Goal: Task Accomplishment & Management: Manage account settings

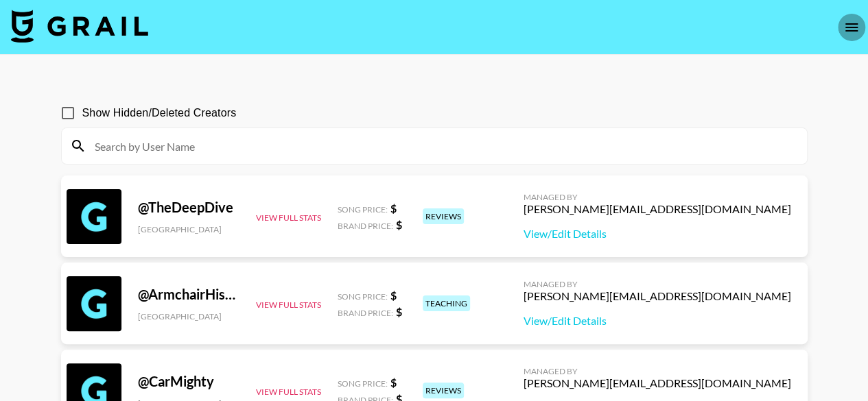
click at [849, 28] on icon "open drawer" at bounding box center [851, 27] width 16 height 16
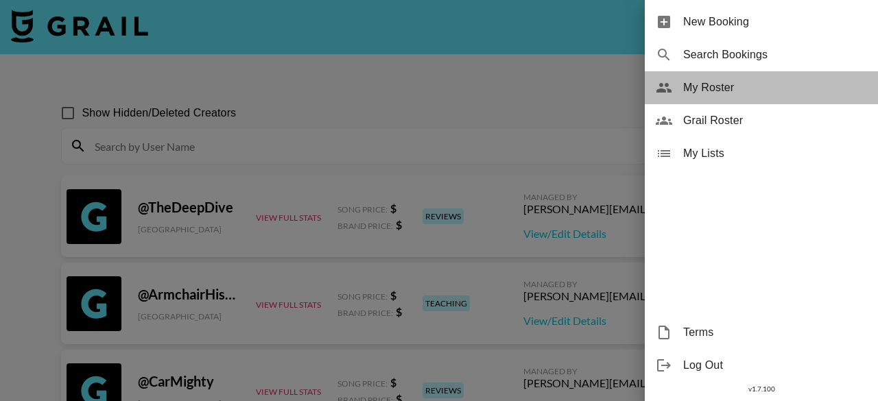
click at [729, 84] on span "My Roster" at bounding box center [775, 88] width 184 height 16
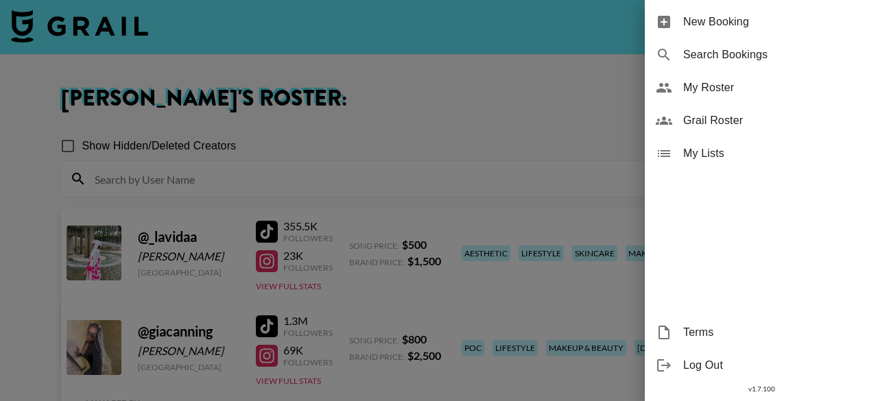
click at [370, 191] on div at bounding box center [439, 200] width 878 height 401
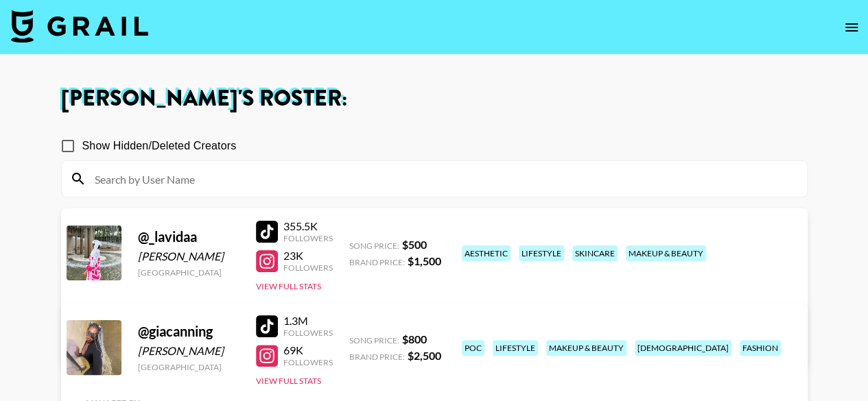
click at [439, 338] on link "View/Edit Details" at bounding box center [262, 345] width 353 height 14
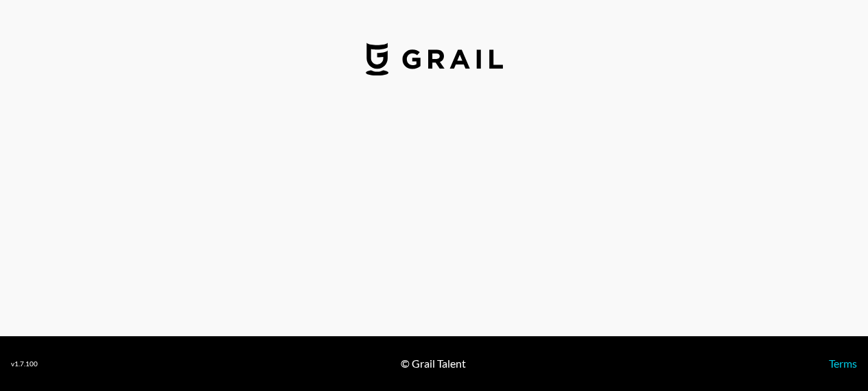
select select "USD"
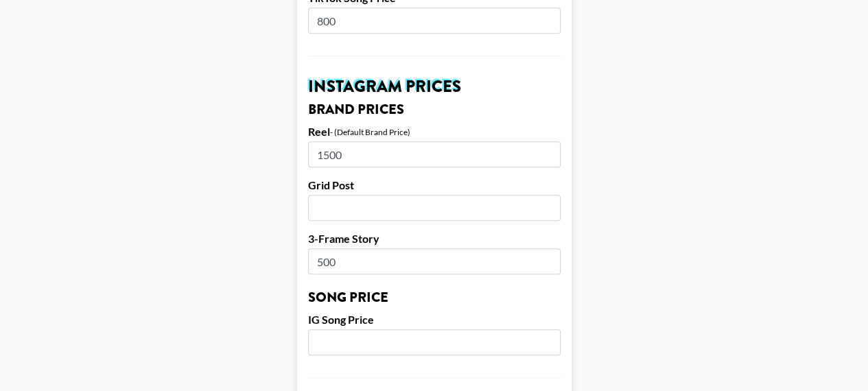
scroll to position [612, 0]
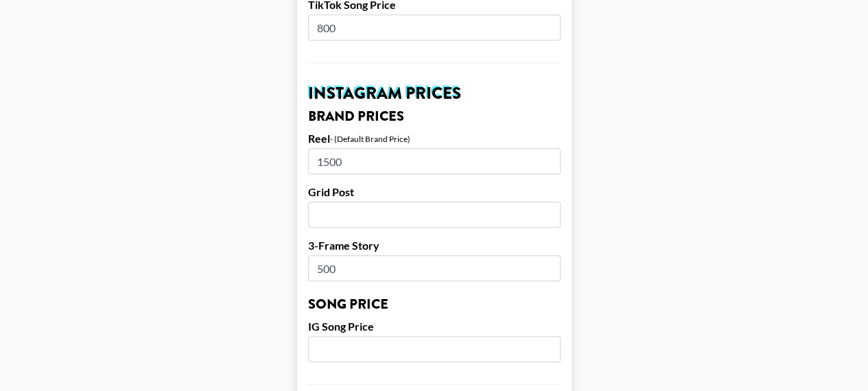
click at [403, 336] on input "number" at bounding box center [434, 349] width 252 height 26
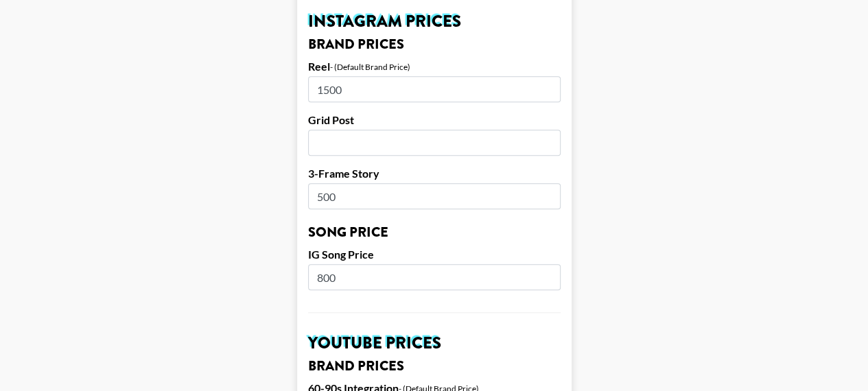
scroll to position [1026, 0]
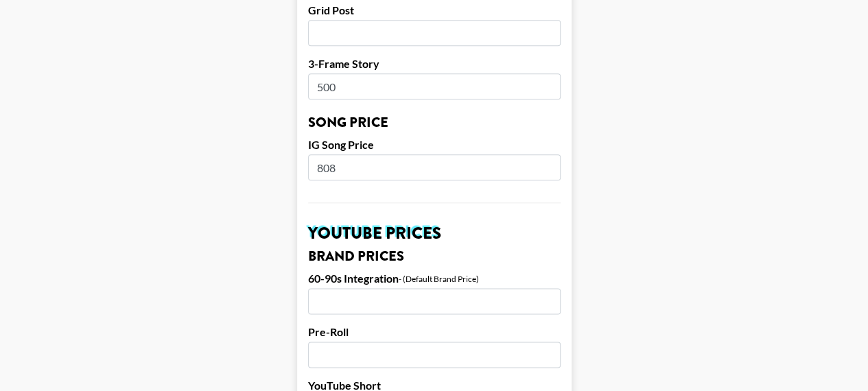
scroll to position [807, 0]
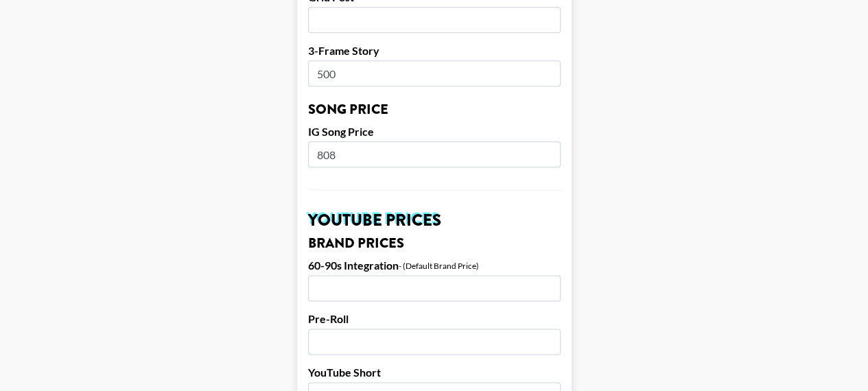
click at [423, 141] on input "808" at bounding box center [434, 154] width 252 height 26
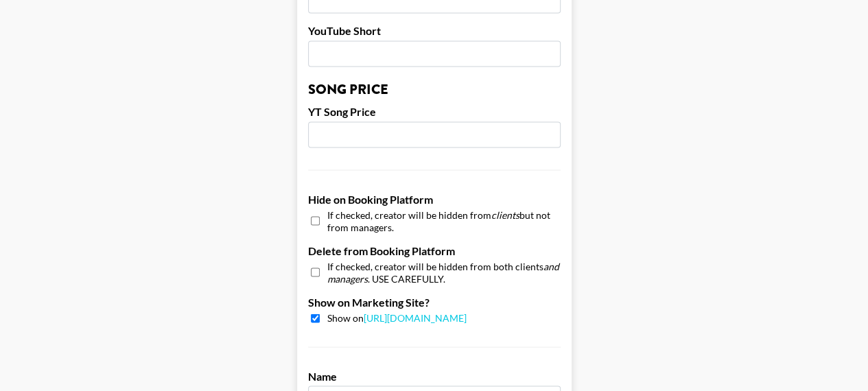
scroll to position [1469, 0]
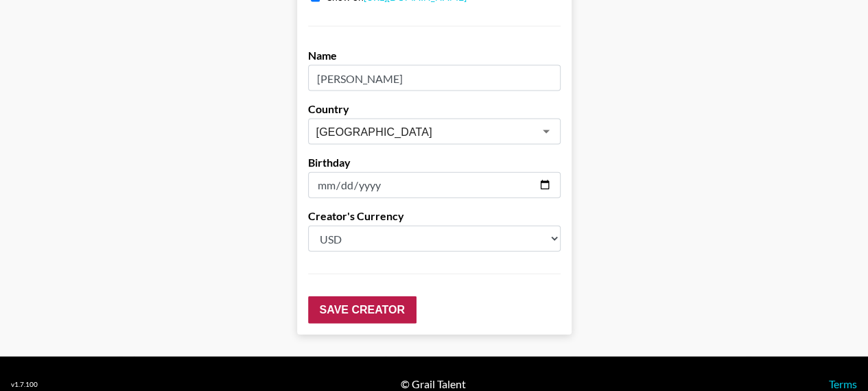
type input "800"
click at [360, 296] on input "Save Creator" at bounding box center [362, 309] width 108 height 27
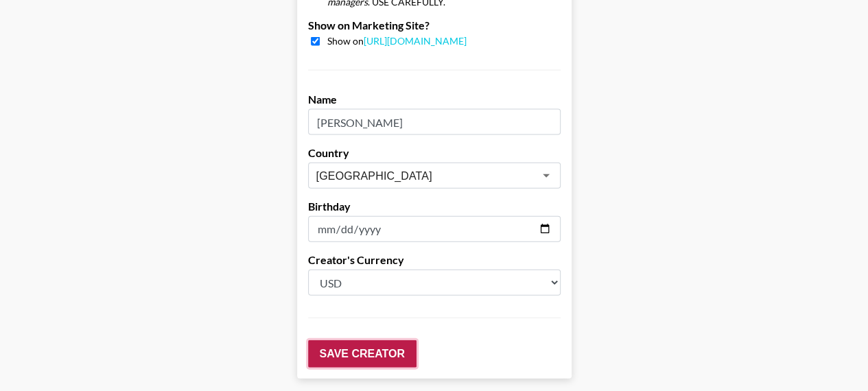
scroll to position [1513, 0]
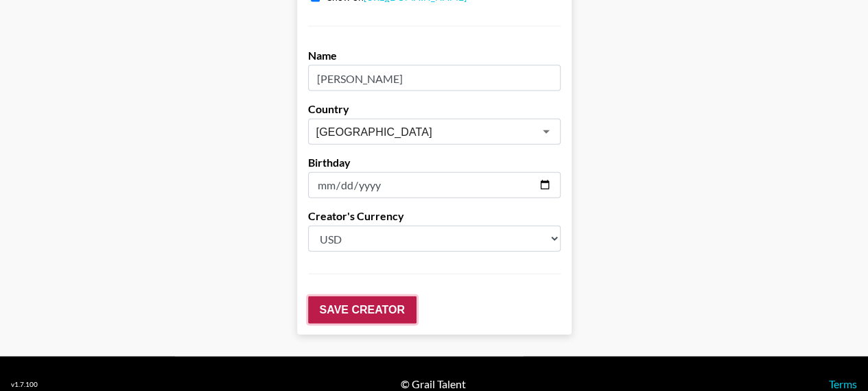
click at [360, 296] on input "Save Creator" at bounding box center [362, 309] width 108 height 27
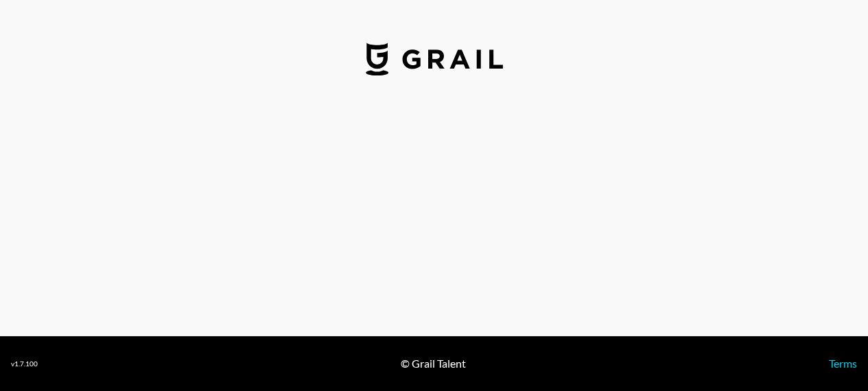
select select "USD"
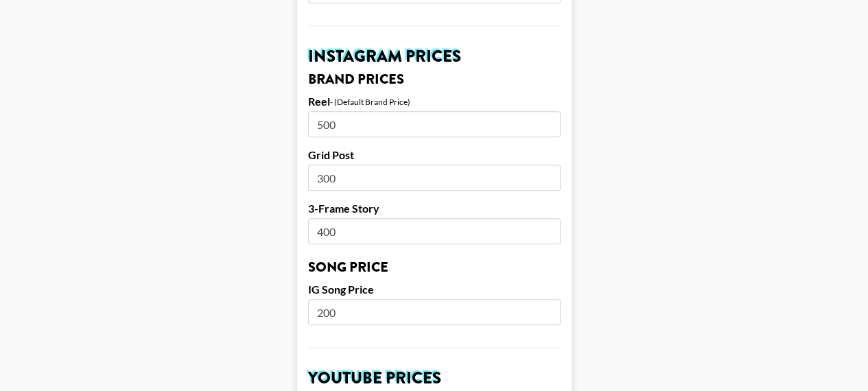
scroll to position [695, 0]
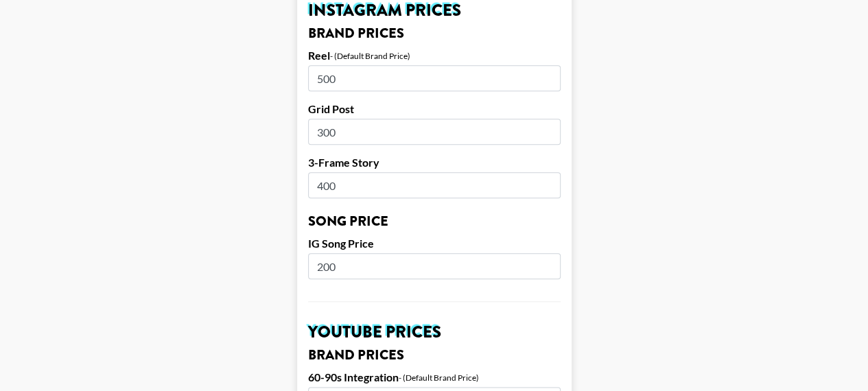
click at [364, 253] on input "200" at bounding box center [434, 266] width 252 height 26
type input "2"
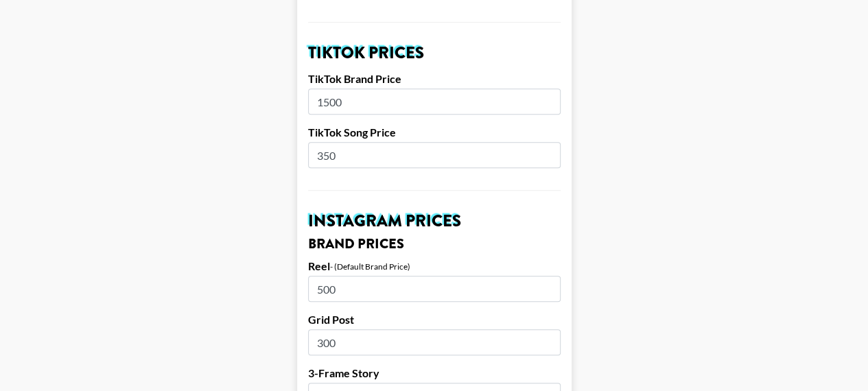
scroll to position [475, 0]
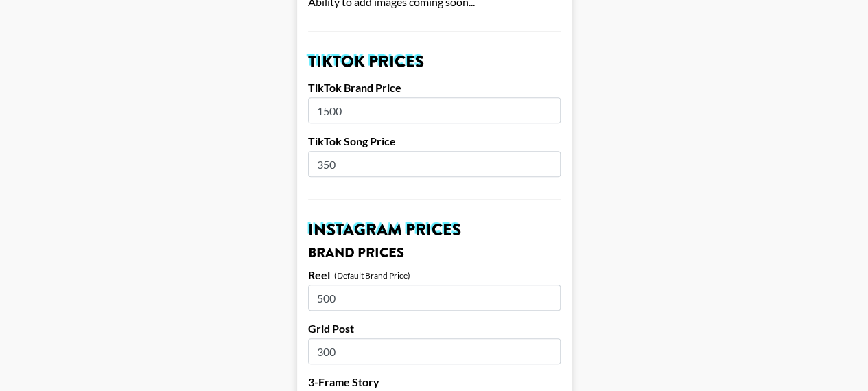
type input "300"
click at [360, 151] on input "350" at bounding box center [434, 164] width 252 height 26
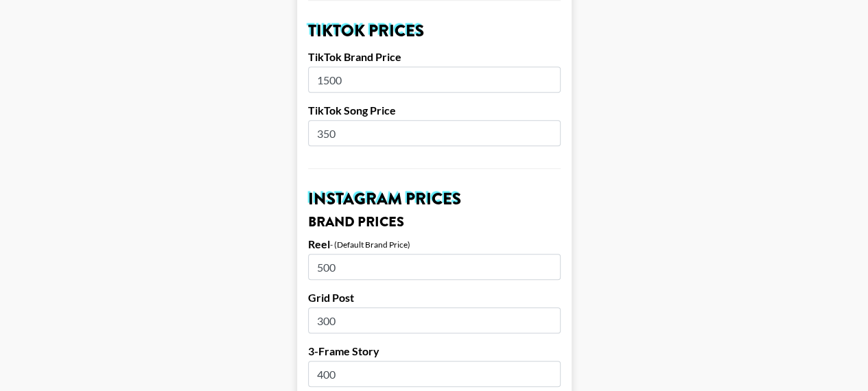
scroll to position [503, 0]
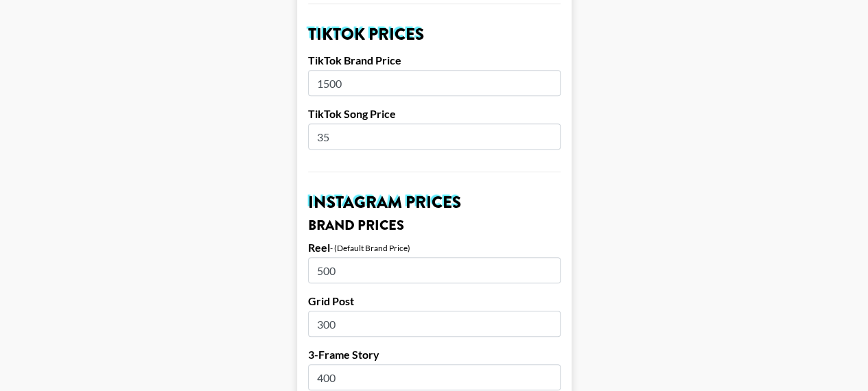
type input "3"
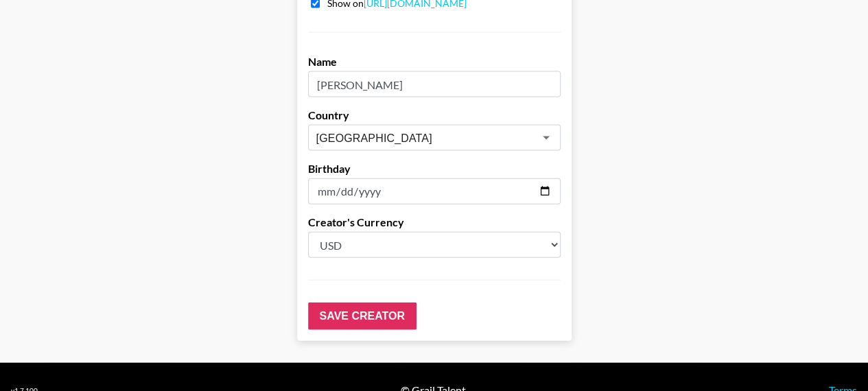
scroll to position [1469, 0]
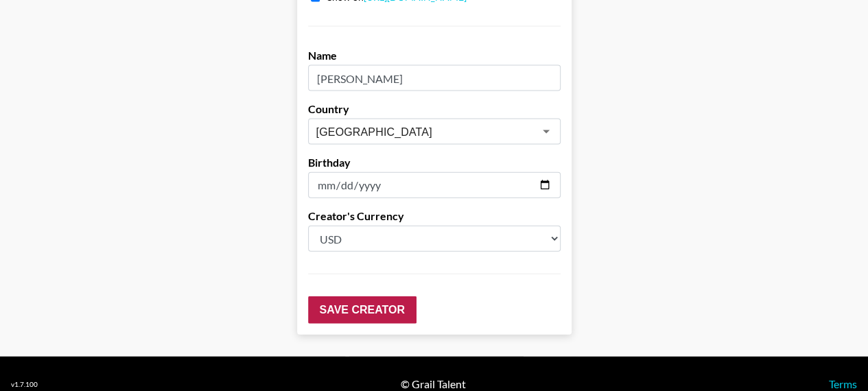
type input "400"
click at [349, 296] on input "Save Creator" at bounding box center [362, 309] width 108 height 27
